Goal: Task Accomplishment & Management: Manage account settings

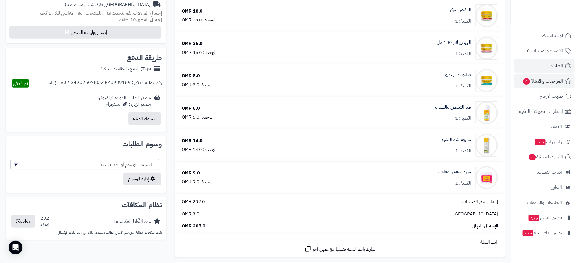
scroll to position [120, 0]
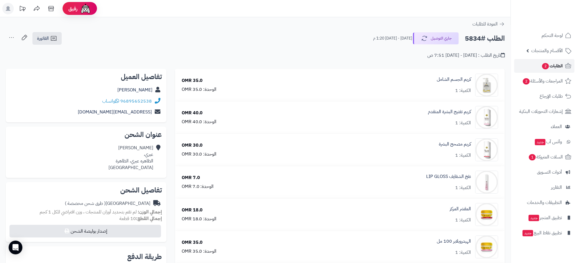
click at [546, 64] on span "2" at bounding box center [545, 66] width 7 height 6
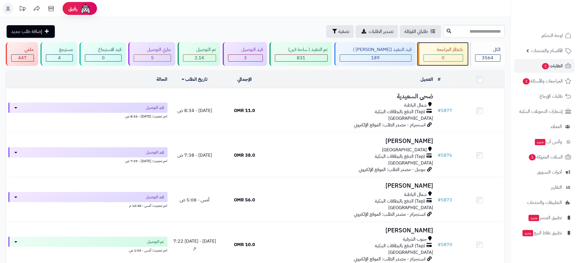
click at [437, 55] on div "0" at bounding box center [443, 58] width 39 height 7
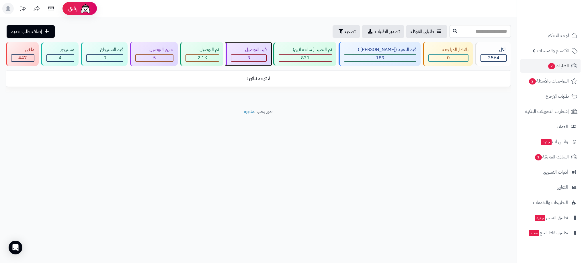
click at [259, 48] on div "قيد التوصيل" at bounding box center [249, 49] width 36 height 7
